Goal: Task Accomplishment & Management: Use online tool/utility

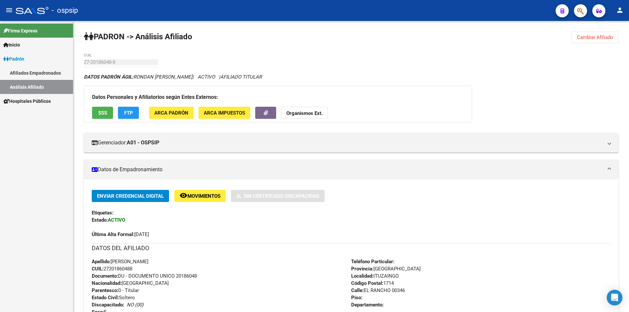
scroll to position [98, 0]
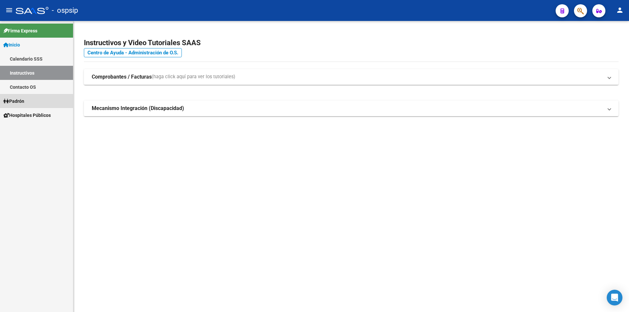
click at [24, 104] on span "Padrón" at bounding box center [13, 101] width 21 height 7
click at [24, 101] on span "Padrón" at bounding box center [13, 101] width 21 height 7
click at [34, 131] on link "Análisis Afiliado" at bounding box center [36, 129] width 73 height 14
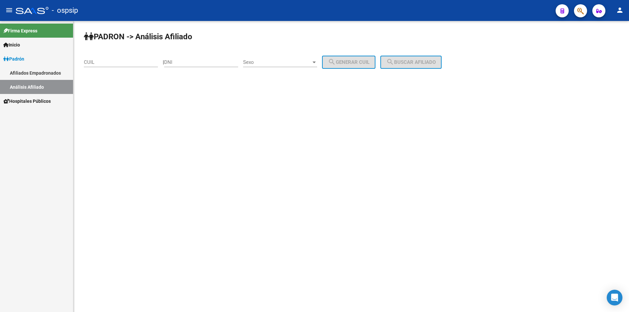
click at [226, 62] on input "DNI" at bounding box center [201, 62] width 74 height 6
type input "39832622"
click at [286, 60] on span "Sexo" at bounding box center [277, 62] width 68 height 6
click at [286, 63] on span "Masculino" at bounding box center [287, 62] width 74 height 15
click at [362, 67] on button "search Generar CUIL" at bounding box center [348, 62] width 53 height 13
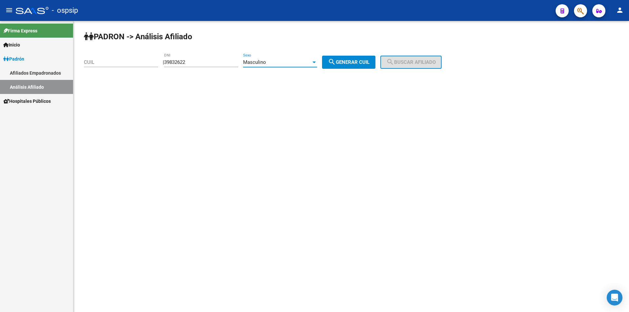
type input "23-39832622-9"
click at [394, 60] on mat-icon "search" at bounding box center [390, 62] width 8 height 8
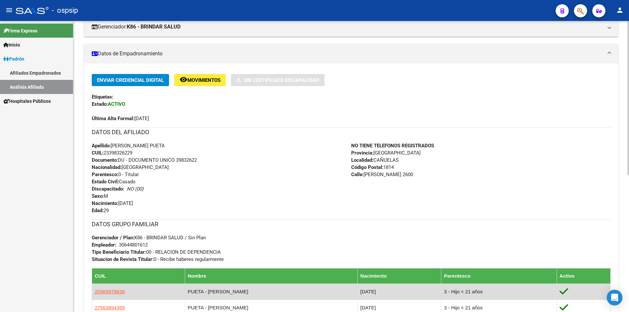
scroll to position [98, 0]
